Goal: Information Seeking & Learning: Learn about a topic

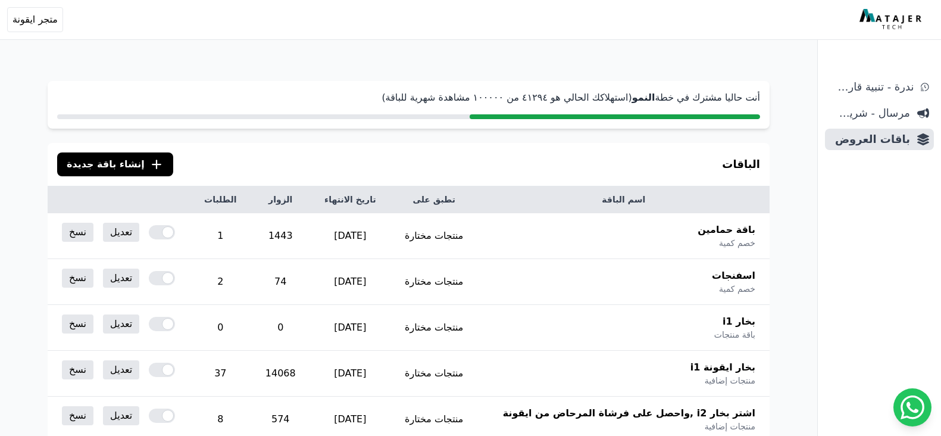
scroll to position [246, 0]
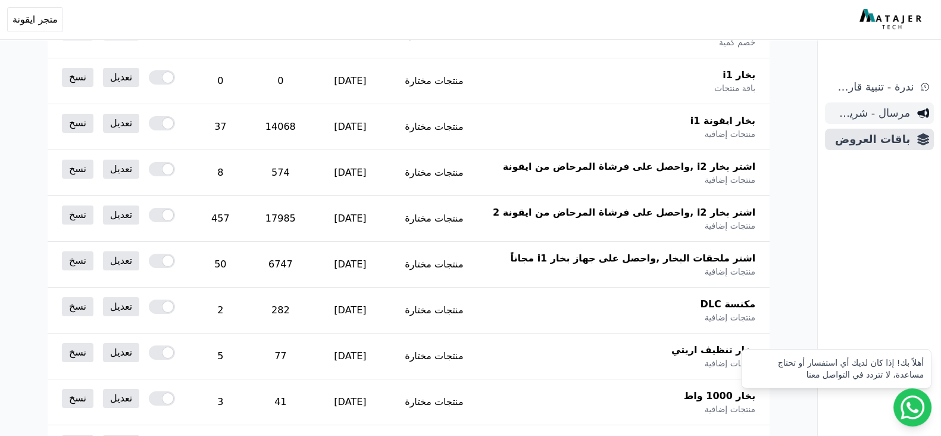
click at [844, 117] on span "مرسال - شريط دعاية" at bounding box center [869, 113] width 80 height 17
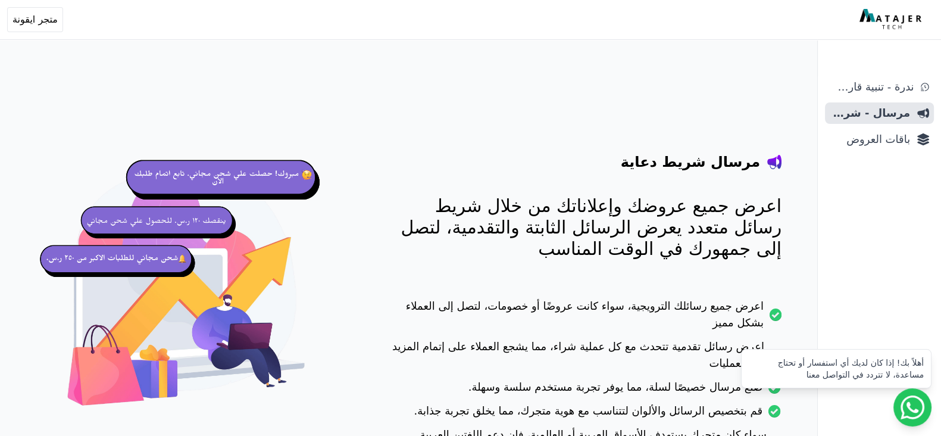
scroll to position [133, 0]
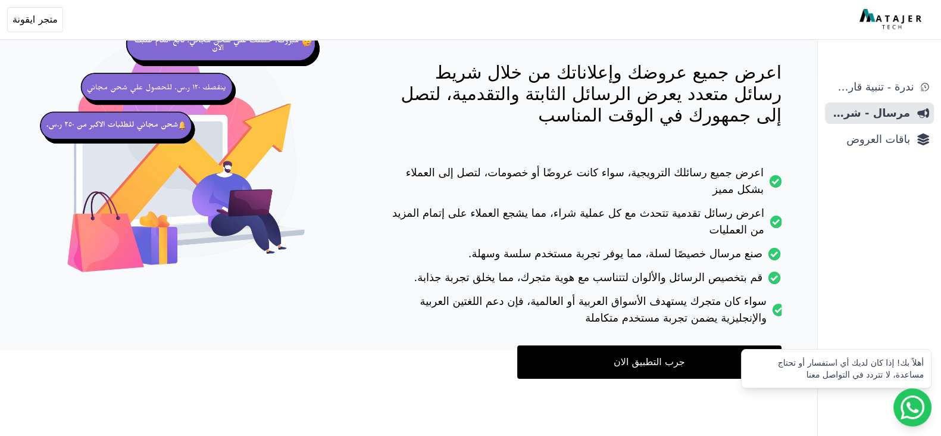
click at [618, 355] on link "جرب التطبيق الان" at bounding box center [649, 361] width 264 height 33
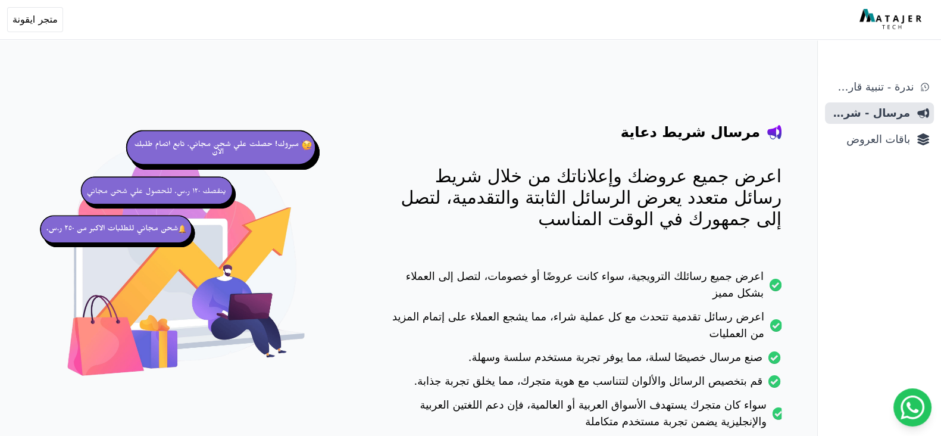
scroll to position [0, 0]
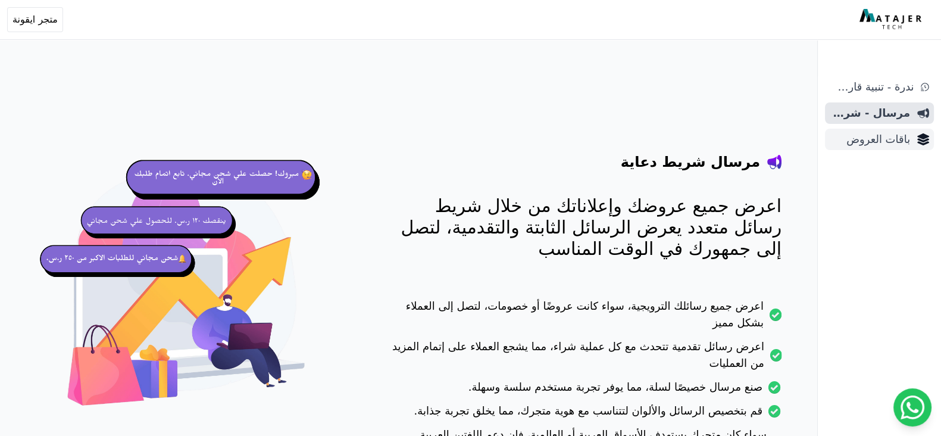
click at [910, 141] on link "باقات العروض" at bounding box center [879, 139] width 109 height 21
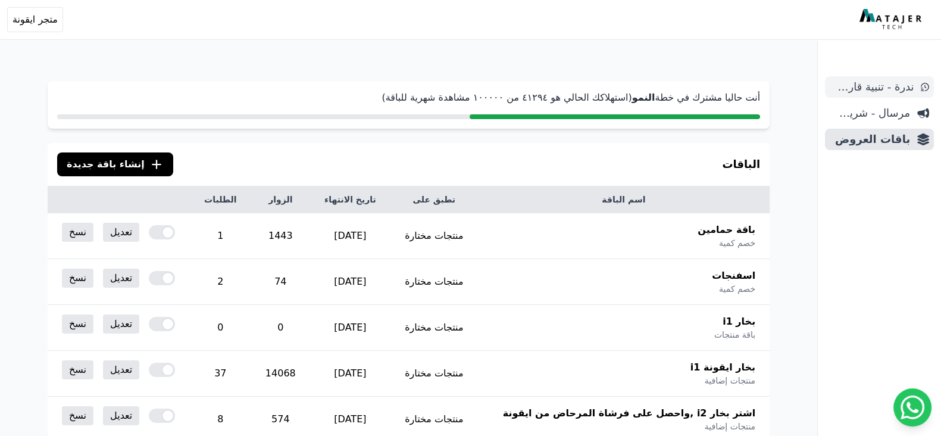
click at [856, 91] on span "ندرة - تنبية قارب علي النفاذ" at bounding box center [871, 87] width 84 height 17
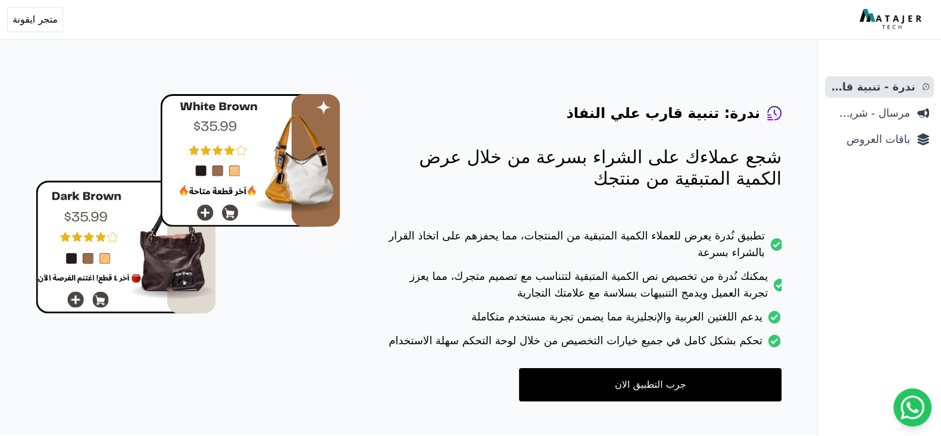
scroll to position [71, 0]
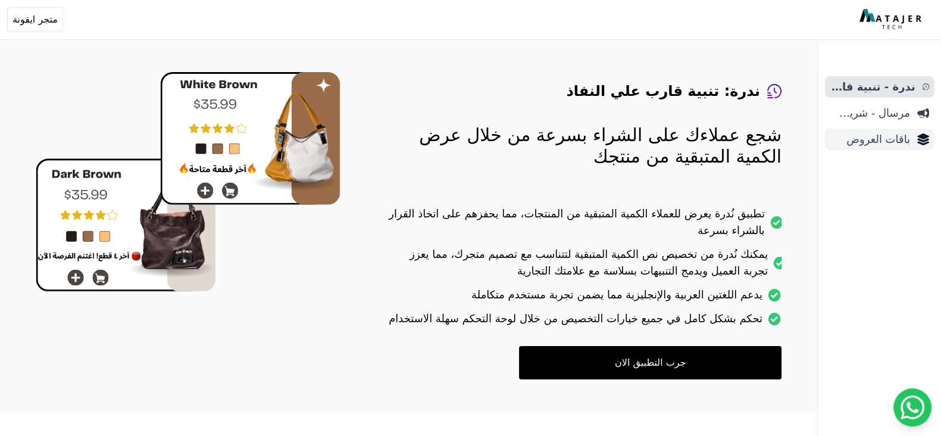
click at [890, 134] on span "باقات العروض" at bounding box center [869, 139] width 80 height 17
